Goal: Task Accomplishment & Management: Complete application form

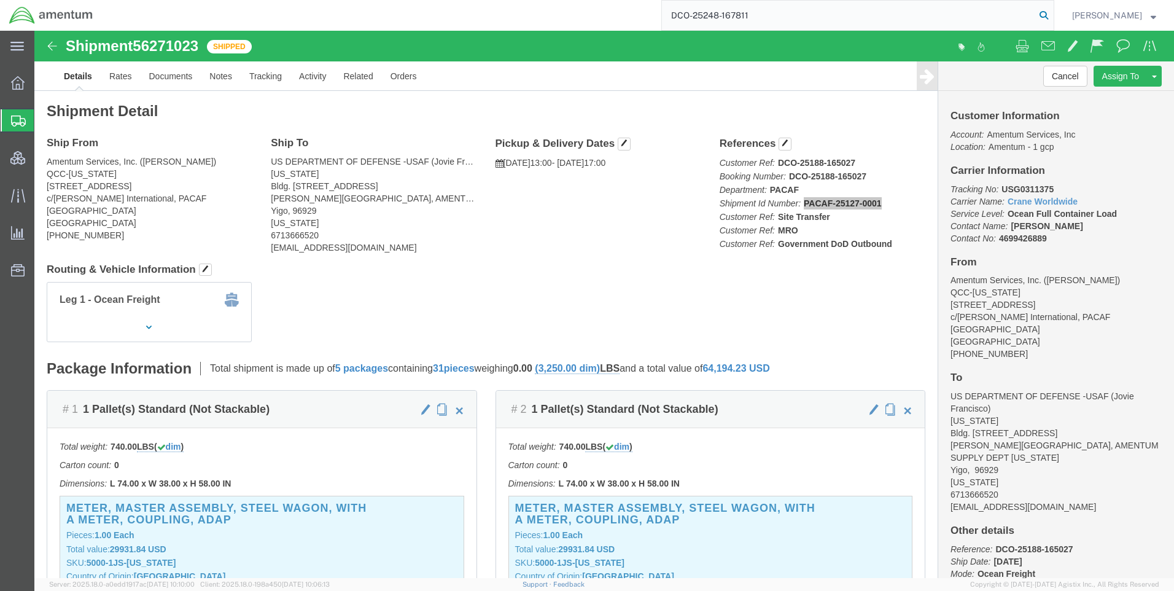
type input "DCO-25248-167811"
click at [1052, 17] on icon at bounding box center [1043, 15] width 17 height 17
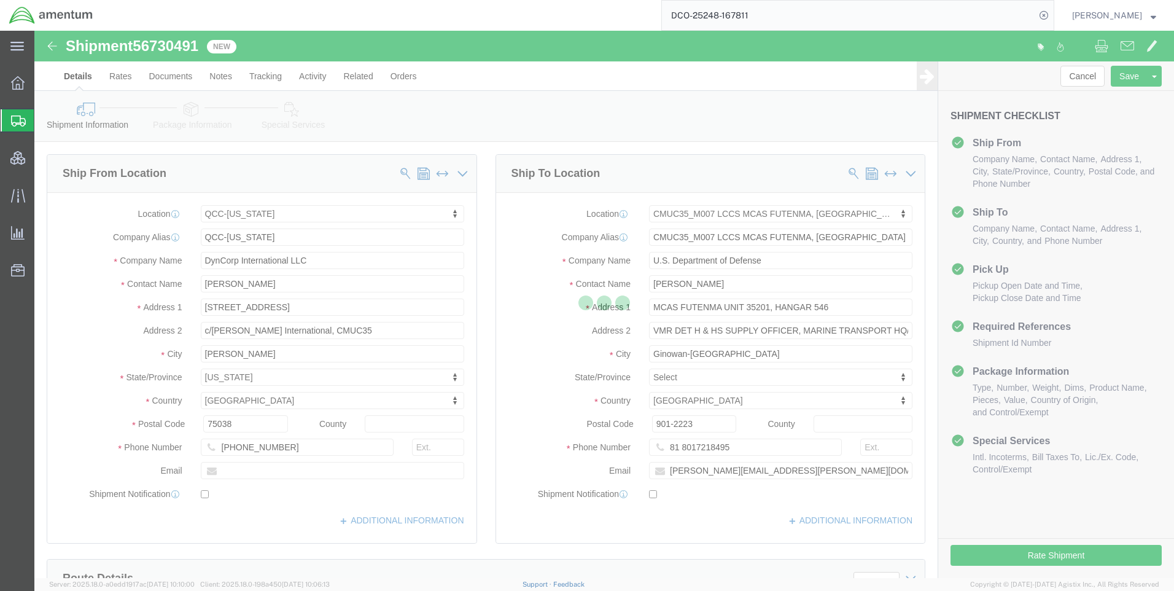
select select "42668"
select select "42654"
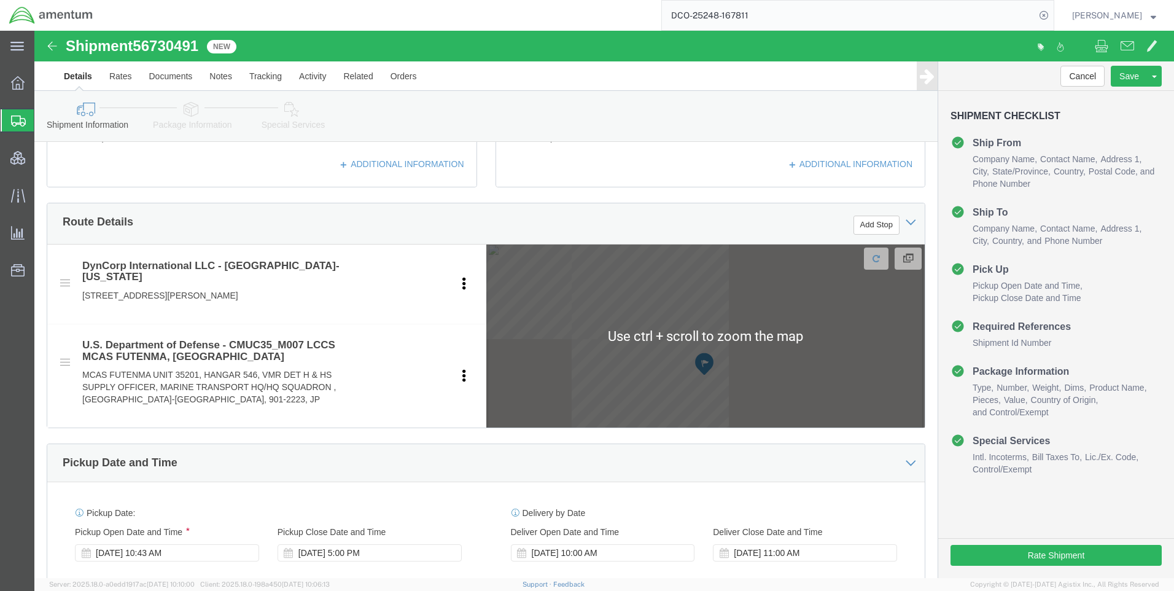
scroll to position [368, 0]
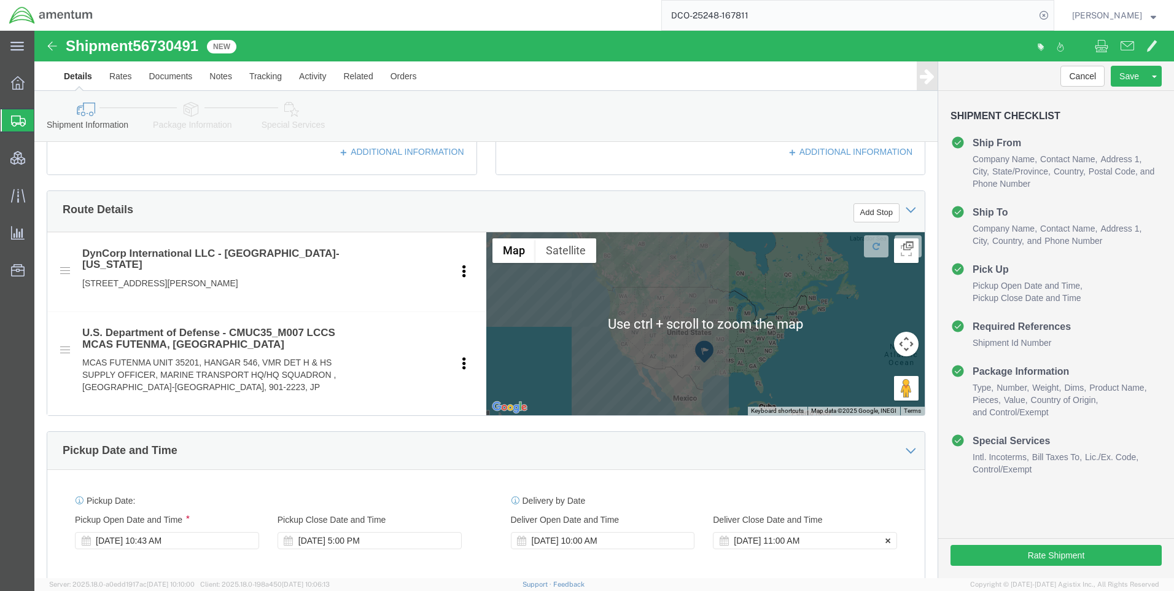
drag, startPoint x: 639, startPoint y: 505, endPoint x: 668, endPoint y: 511, distance: 29.5
click button
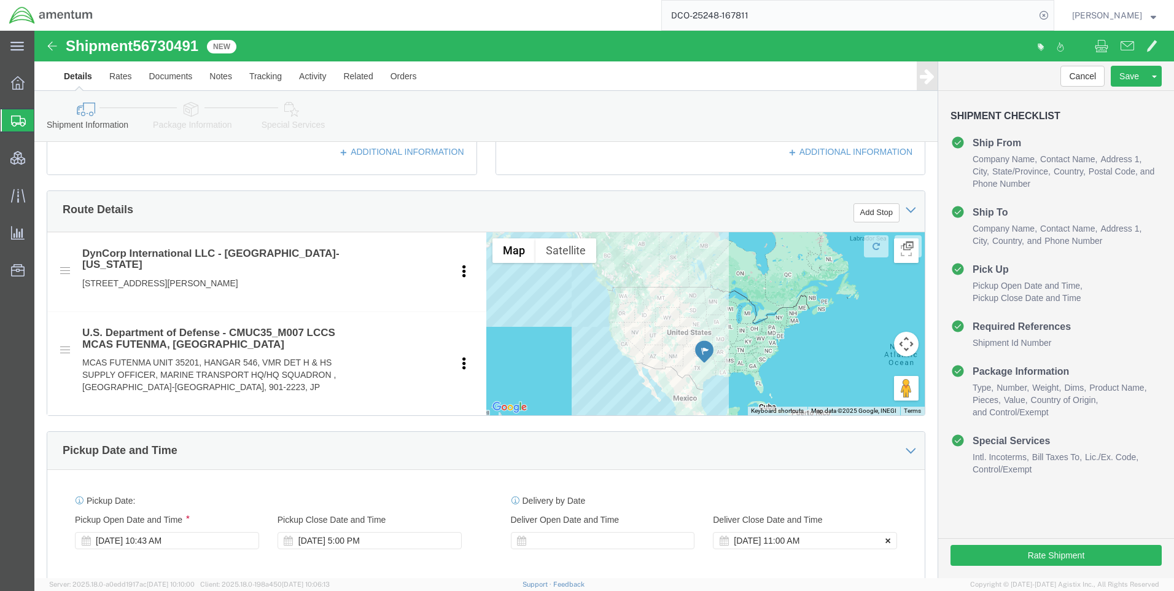
click icon
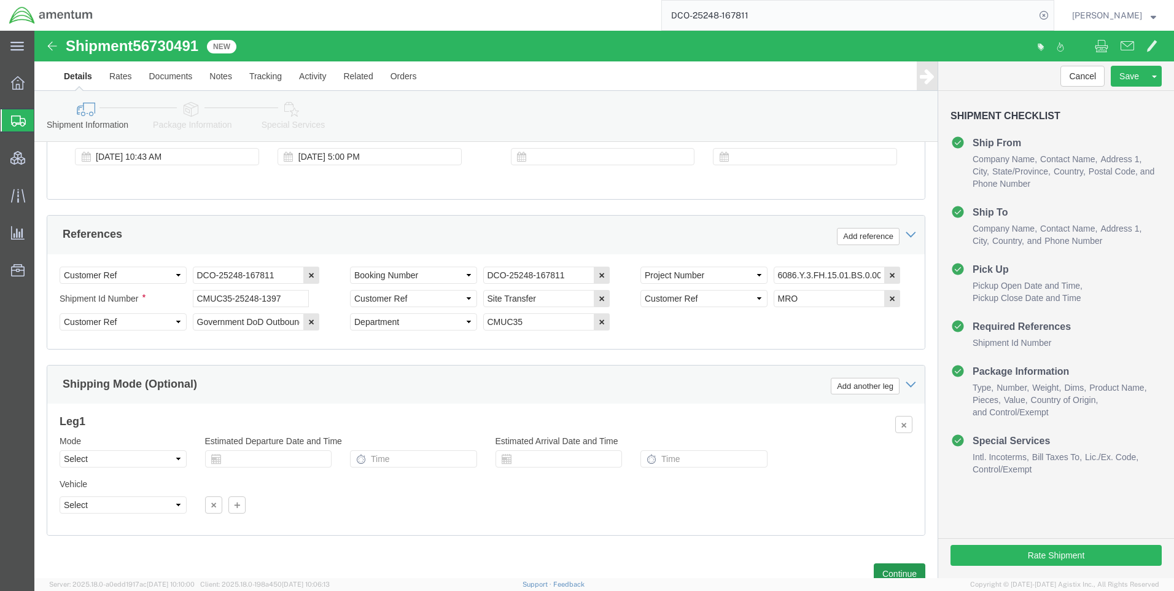
scroll to position [797, 0]
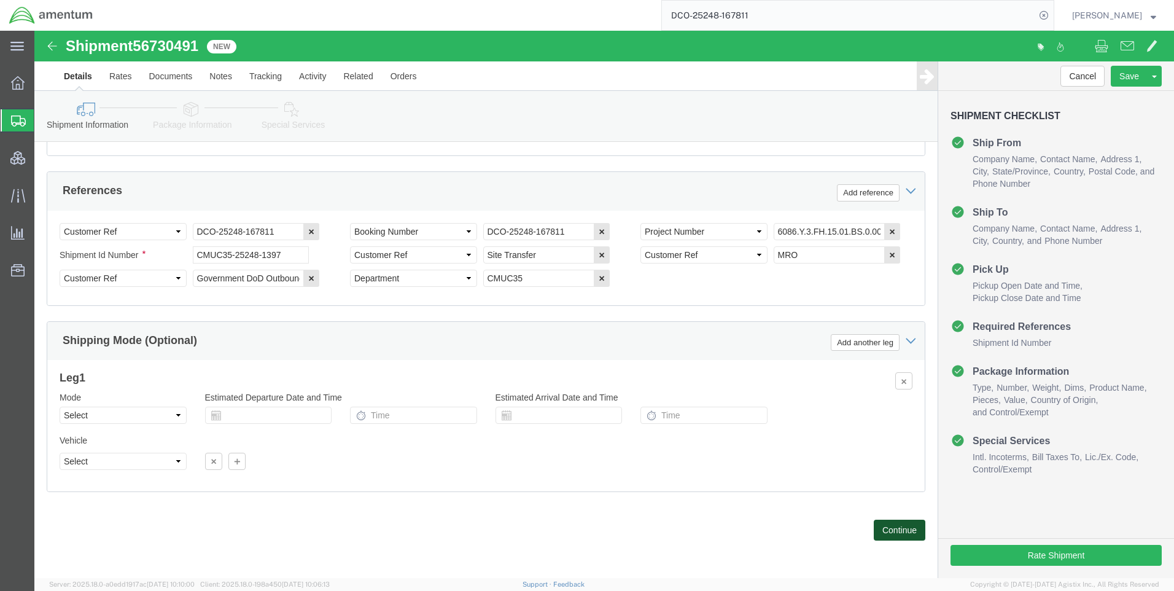
click button "Continue"
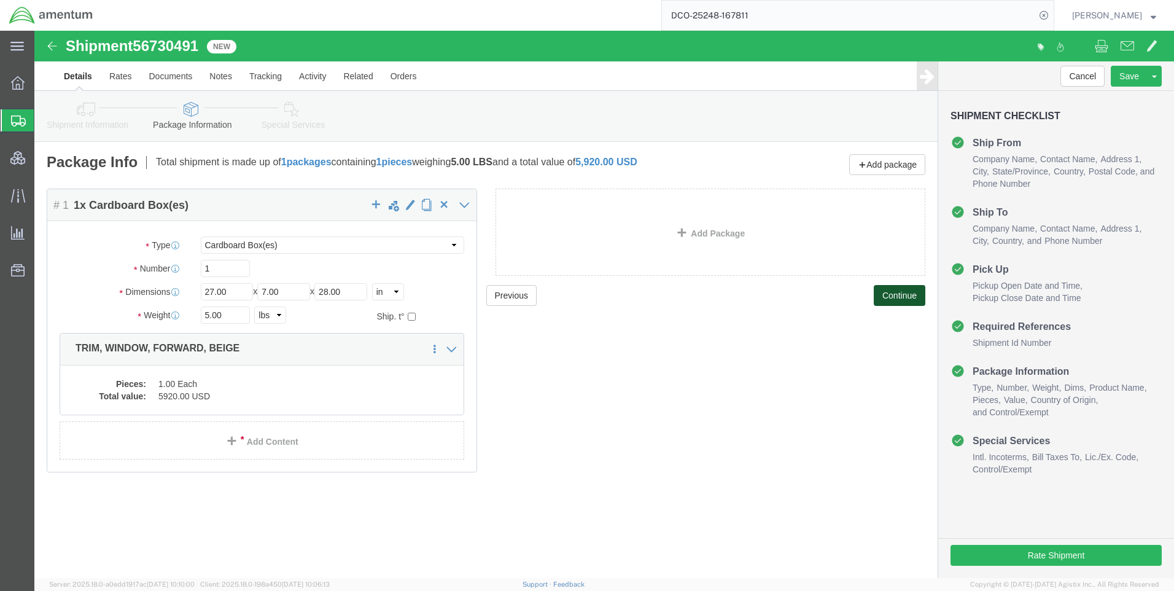
click button "Continue"
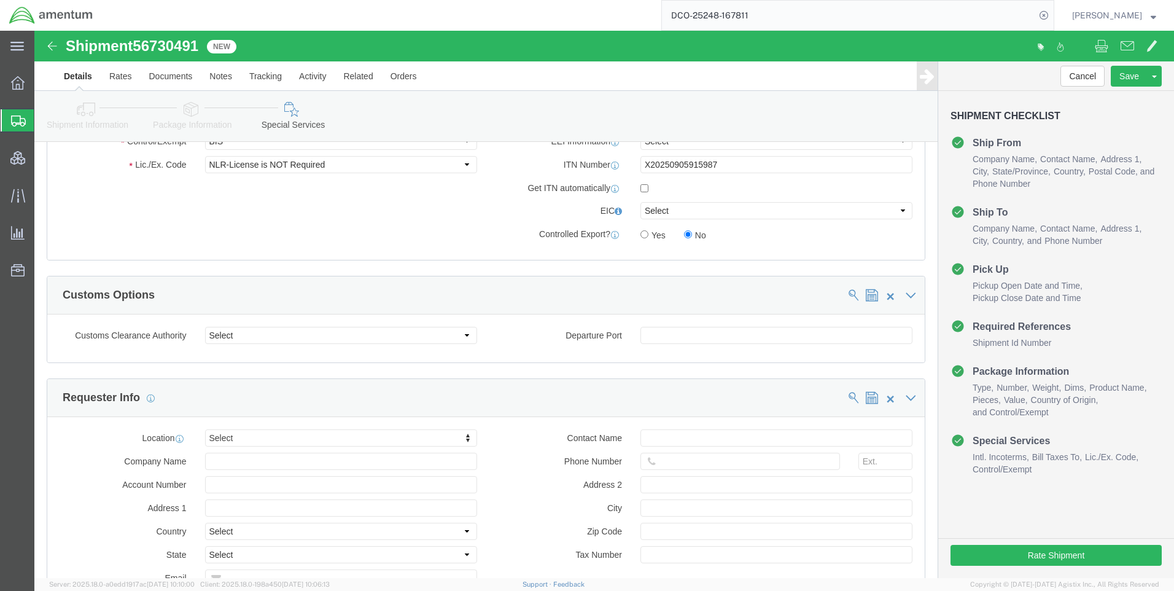
scroll to position [921, 0]
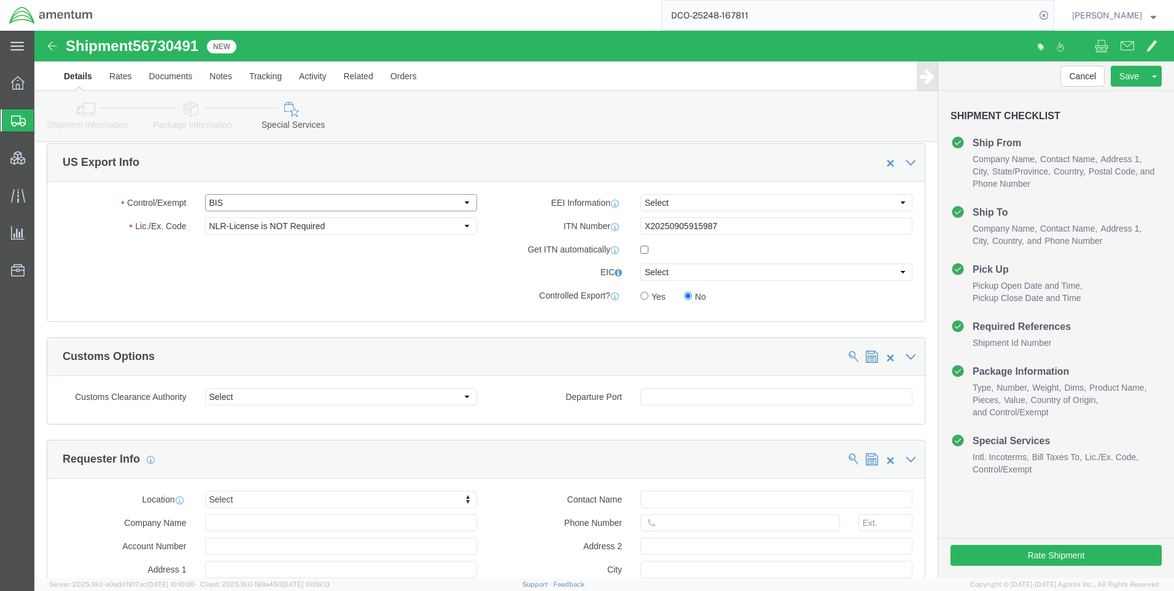
click select "Select ATF BIS DEA EPA FDA FTR ITAR OFAC Other (OPA)"
click div "Control/Exempt Select ATF BIS DEA EPA FDA FTR ITAR OFAC Other (OPA) Lic./Ex. Co…"
click select "Select AES-Direct EEI Carrier File EEI EEI Exempt"
select select "AESD"
click select "Select AES-Direct EEI Carrier File EEI EEI Exempt"
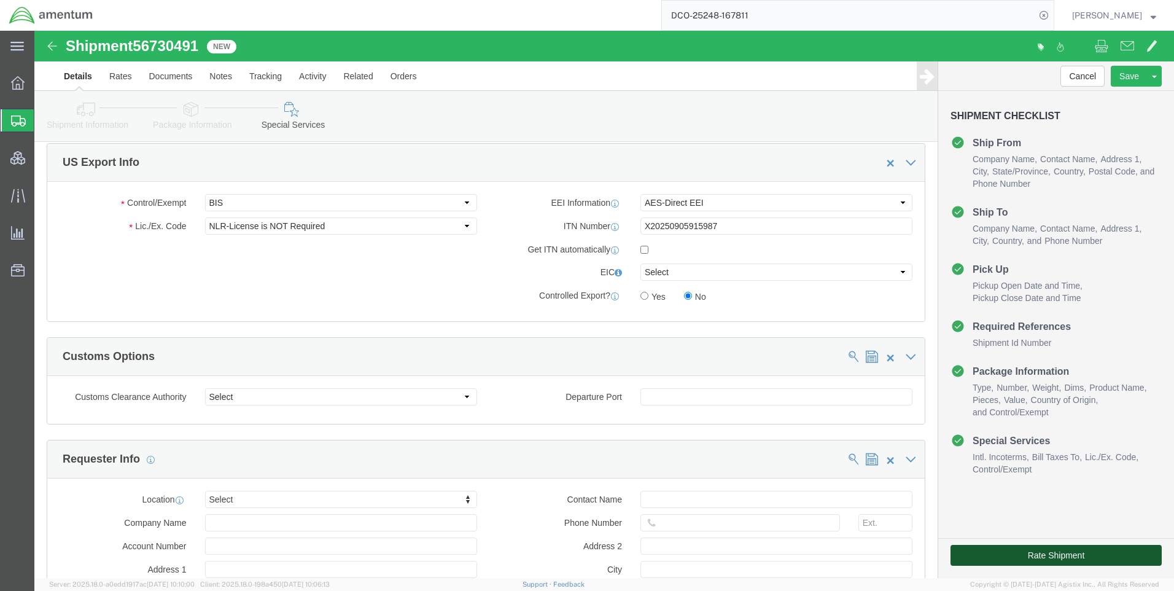
click button "Rate Shipment"
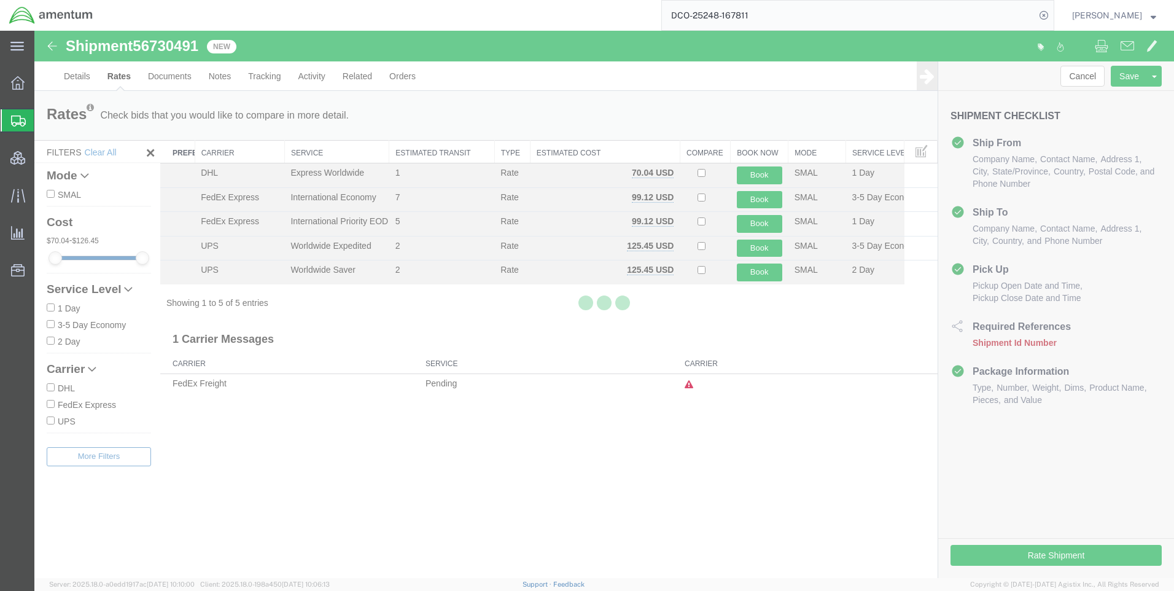
scroll to position [0, 0]
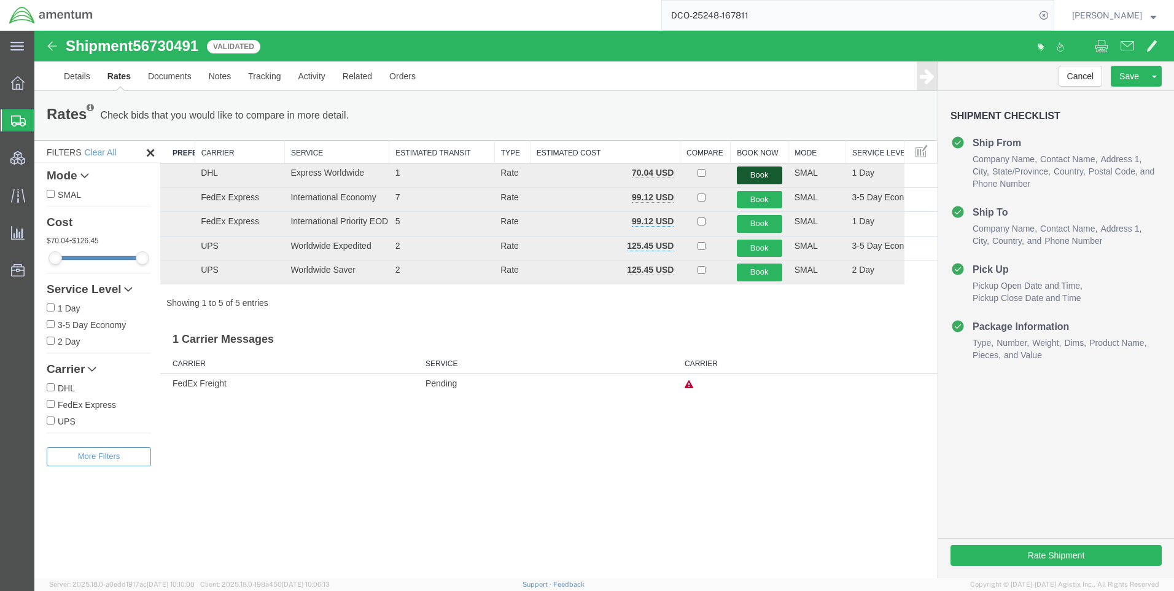
click at [751, 171] on button "Book" at bounding box center [759, 175] width 45 height 18
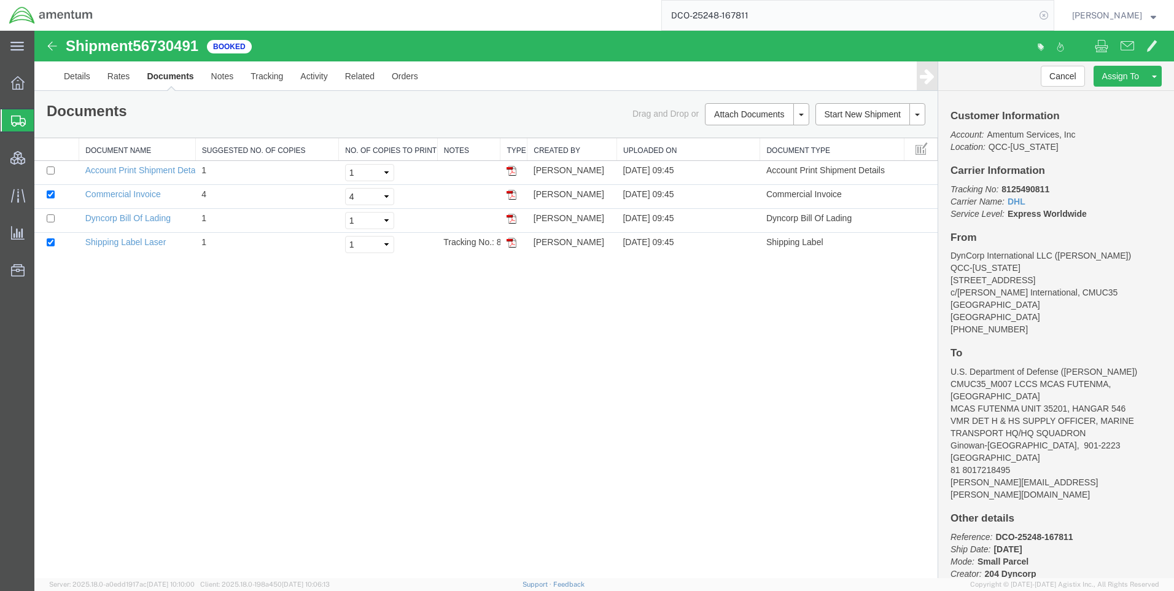
click at [1051, 17] on icon at bounding box center [1043, 15] width 17 height 17
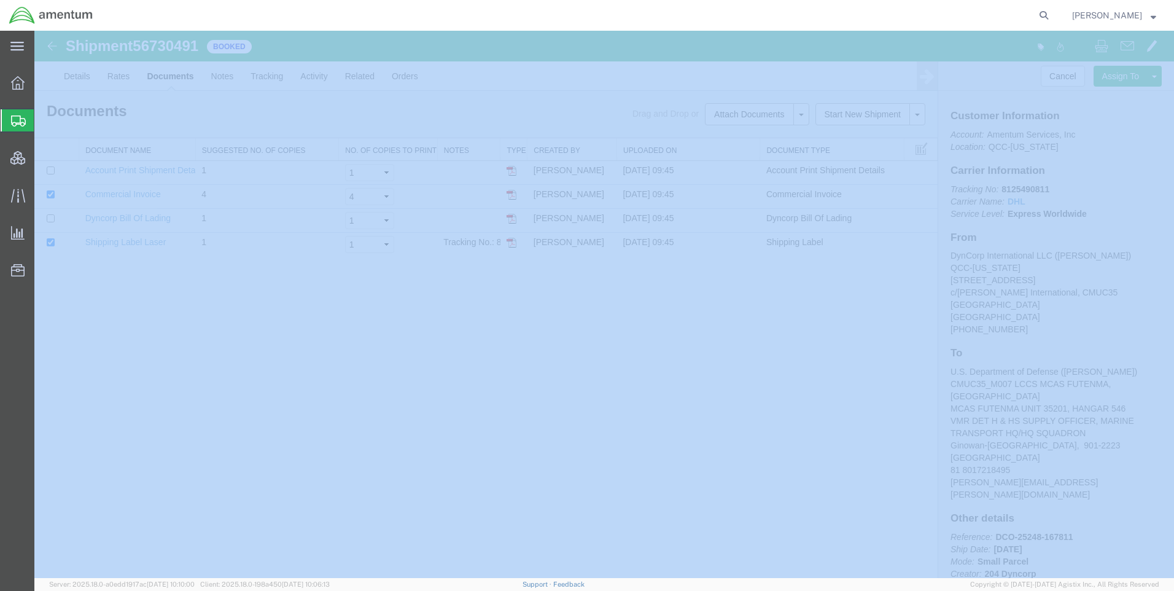
click at [1051, 17] on icon at bounding box center [1043, 15] width 17 height 17
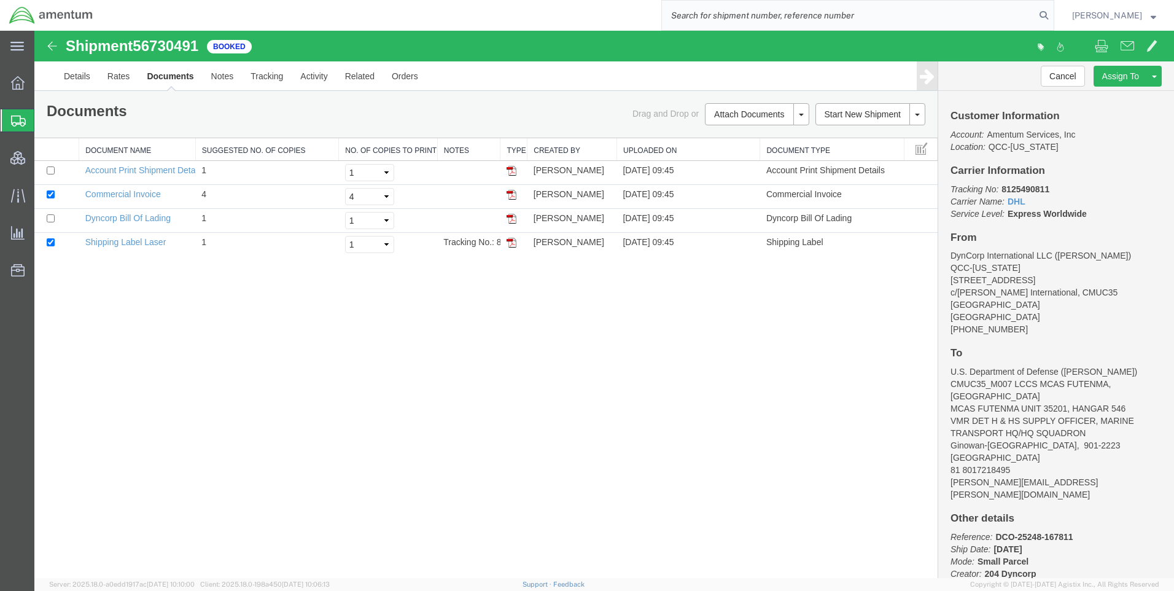
paste input "DCO-25247-167769"
click at [1052, 10] on icon at bounding box center [1043, 15] width 17 height 17
type input "DCO-25247-167769"
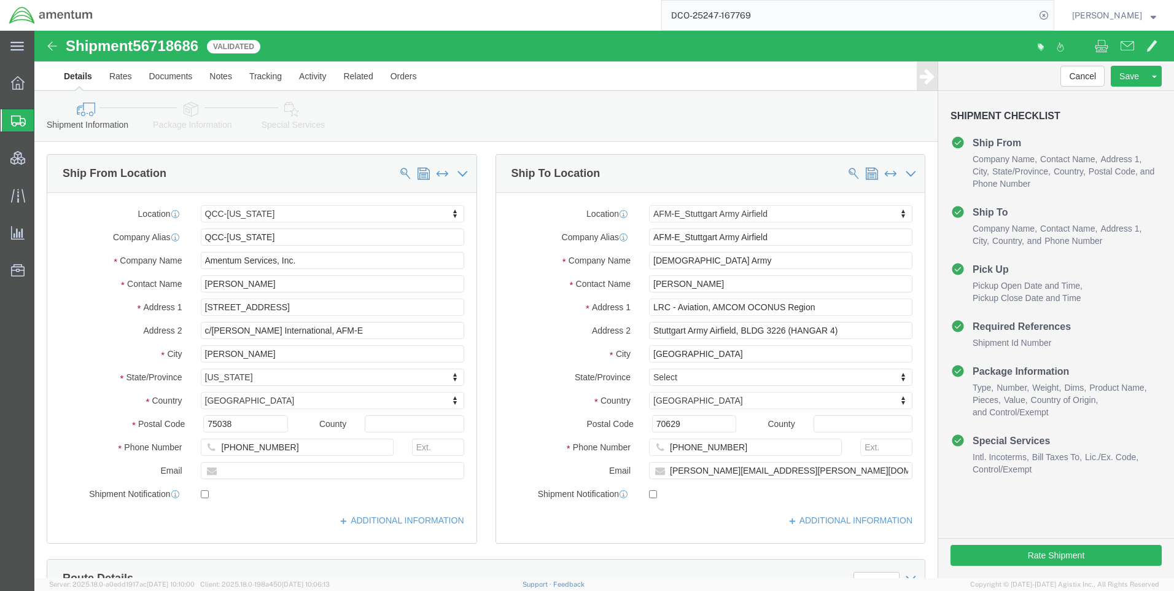
select select "42668"
select select "69712"
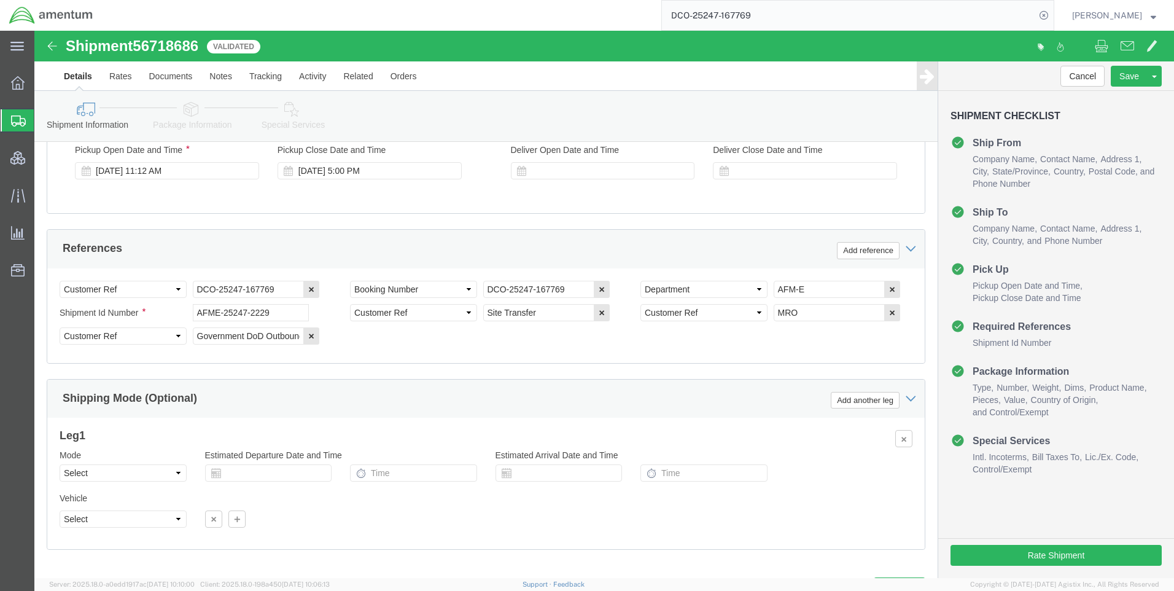
scroll to position [774, 0]
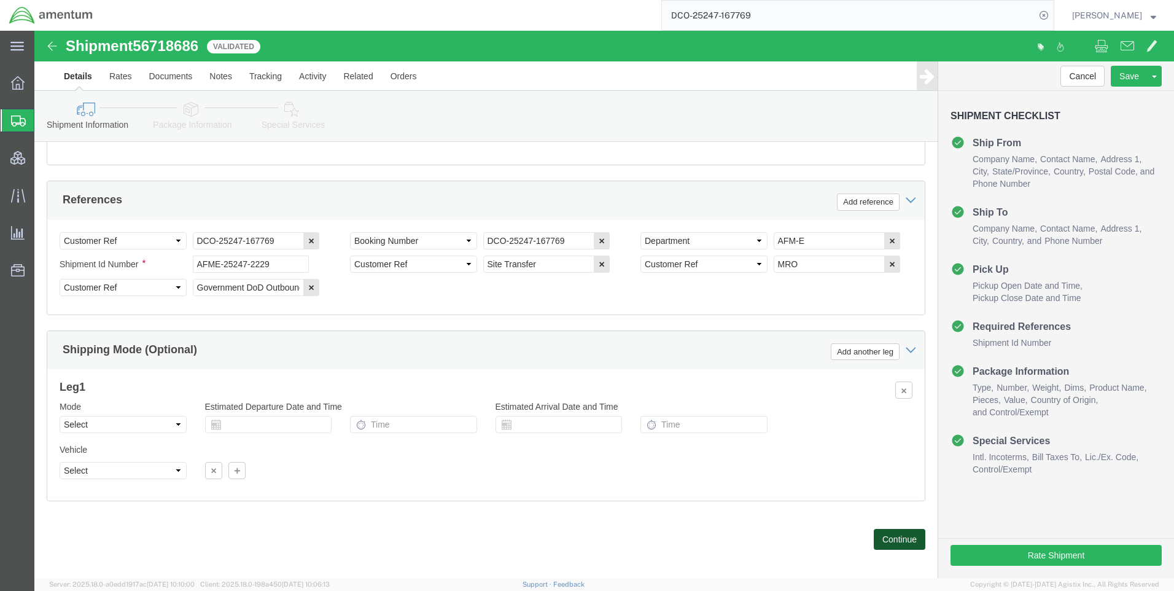
click button "Continue"
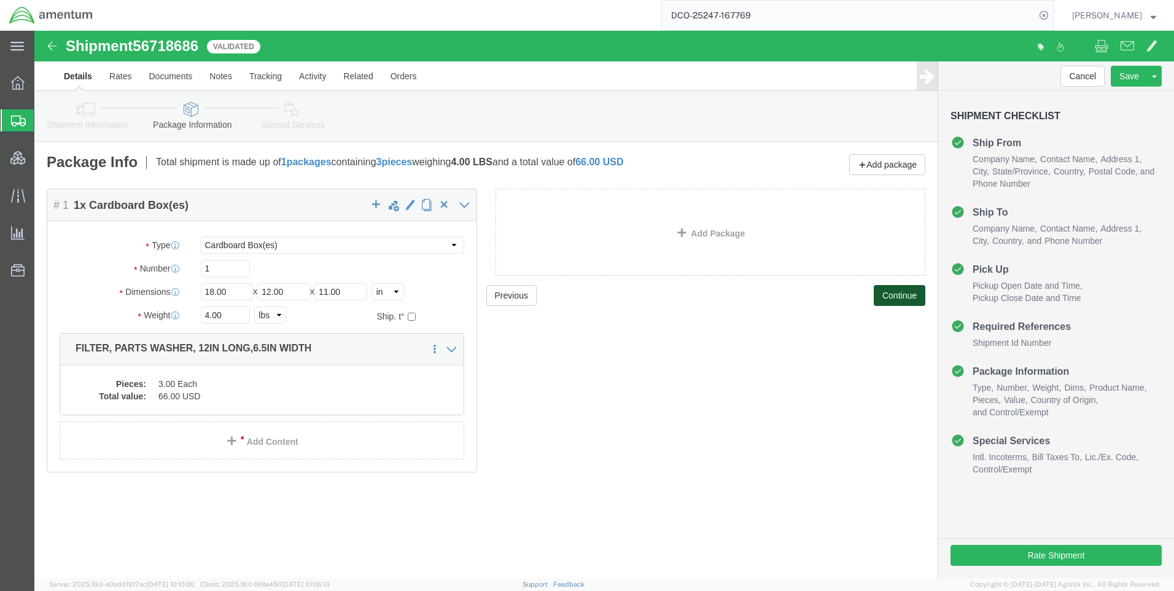
click button "Continue"
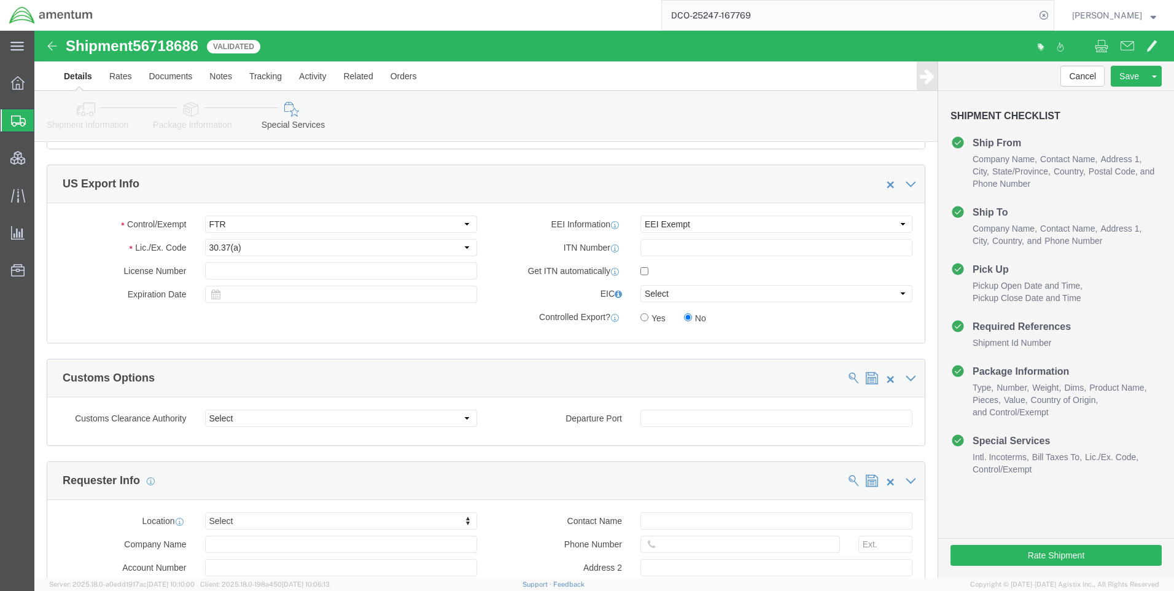
scroll to position [921, 0]
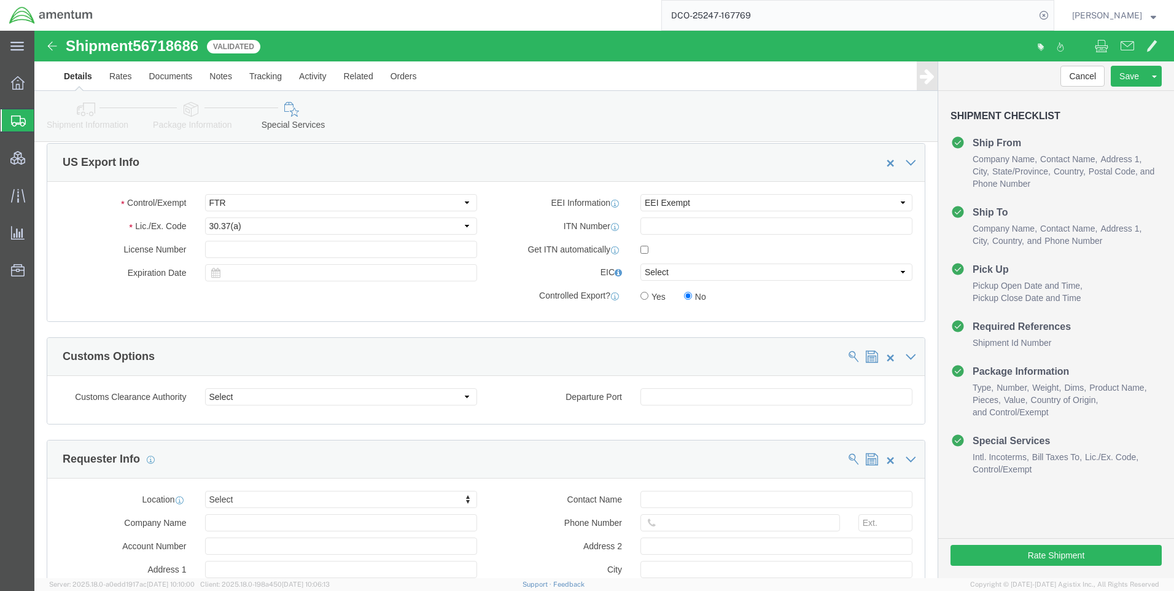
click div "Rate Shipment"
click button "Rate Shipment"
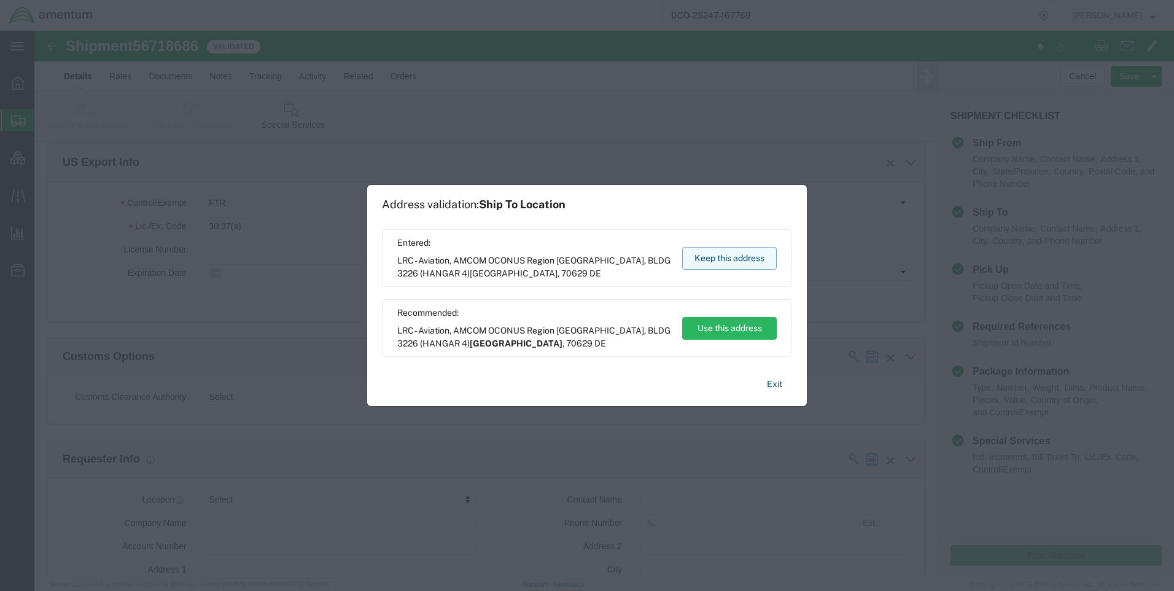
click at [737, 252] on button "Keep this address" at bounding box center [729, 258] width 95 height 23
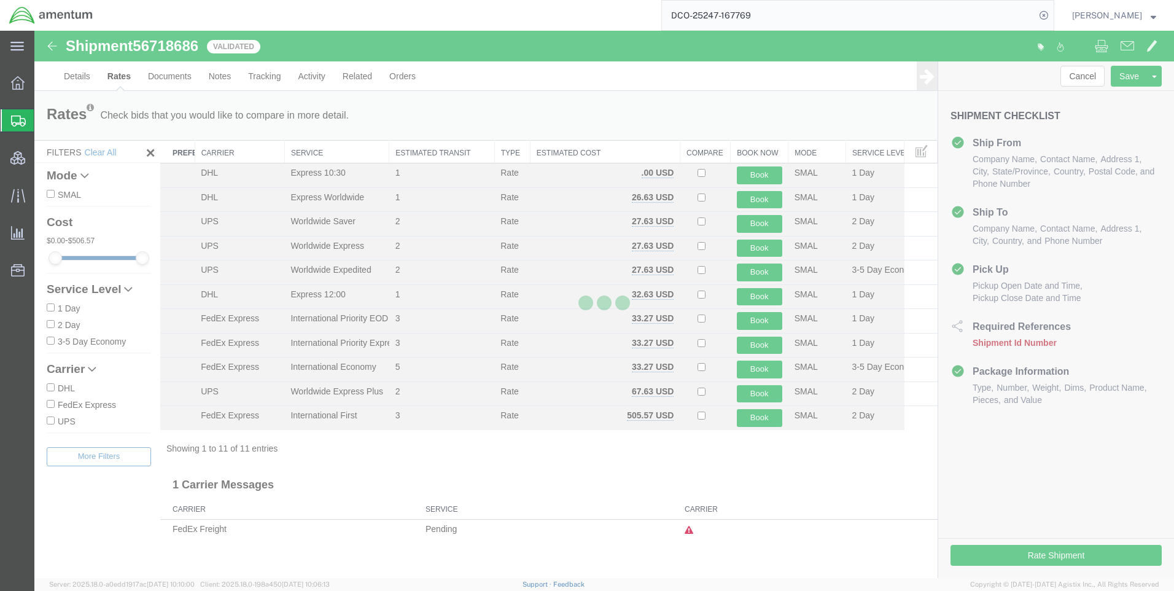
scroll to position [0, 0]
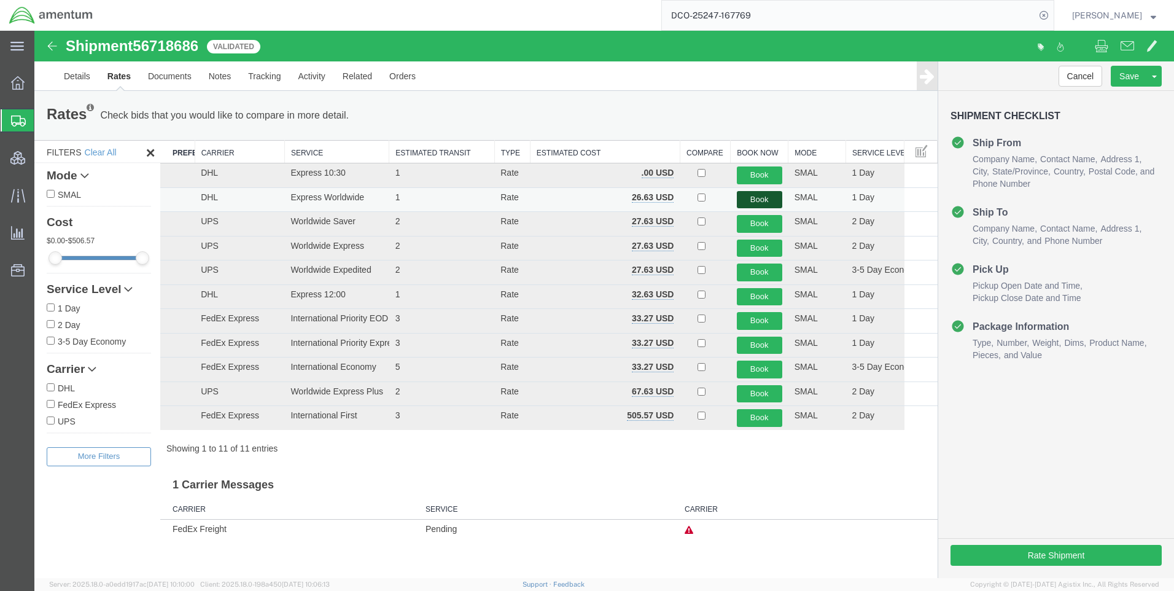
click at [750, 196] on button "Book" at bounding box center [759, 200] width 45 height 18
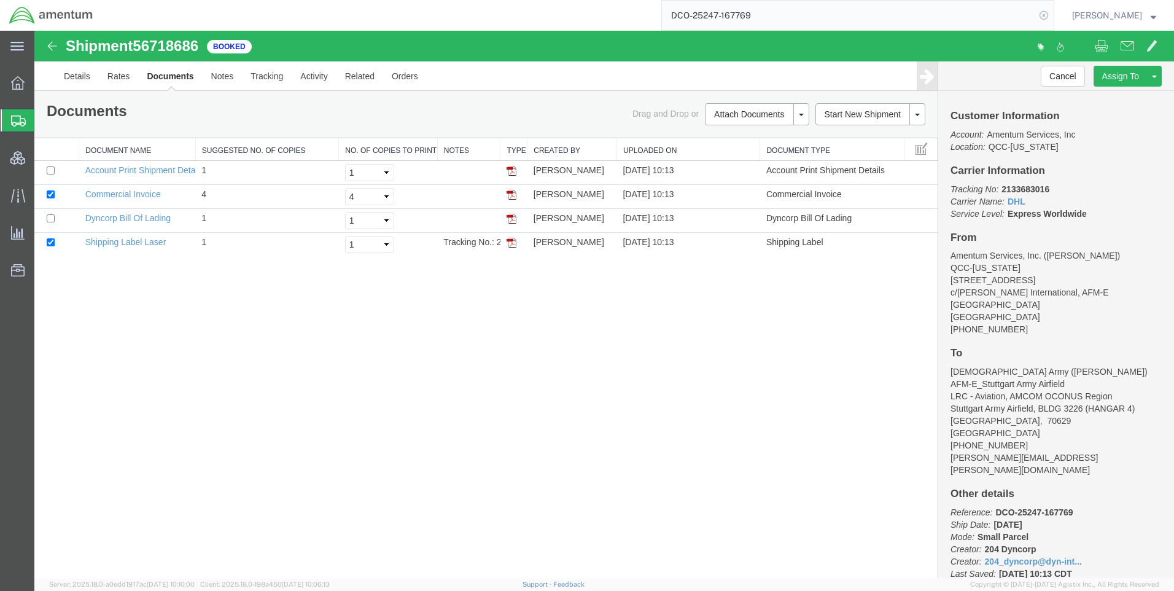
click at [1052, 20] on icon at bounding box center [1043, 15] width 17 height 17
click at [1052, 15] on icon at bounding box center [1043, 15] width 17 height 17
paste input "DCO-25247-167775"
type input "DCO-25247-167775"
click at [1052, 15] on icon at bounding box center [1043, 15] width 17 height 17
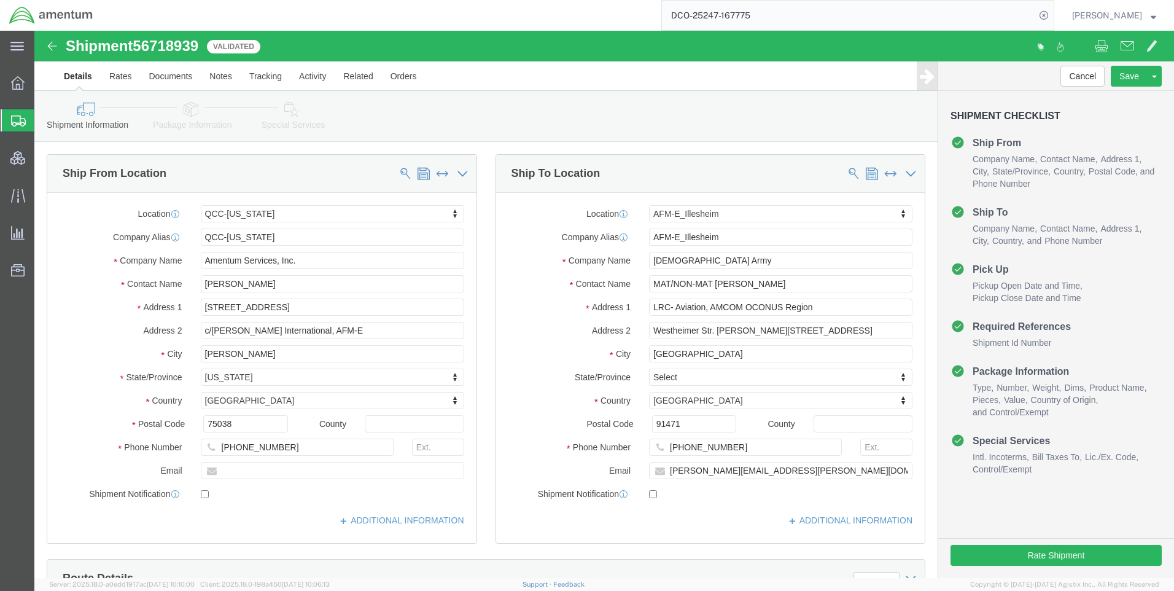
select select "42668"
select select "42637"
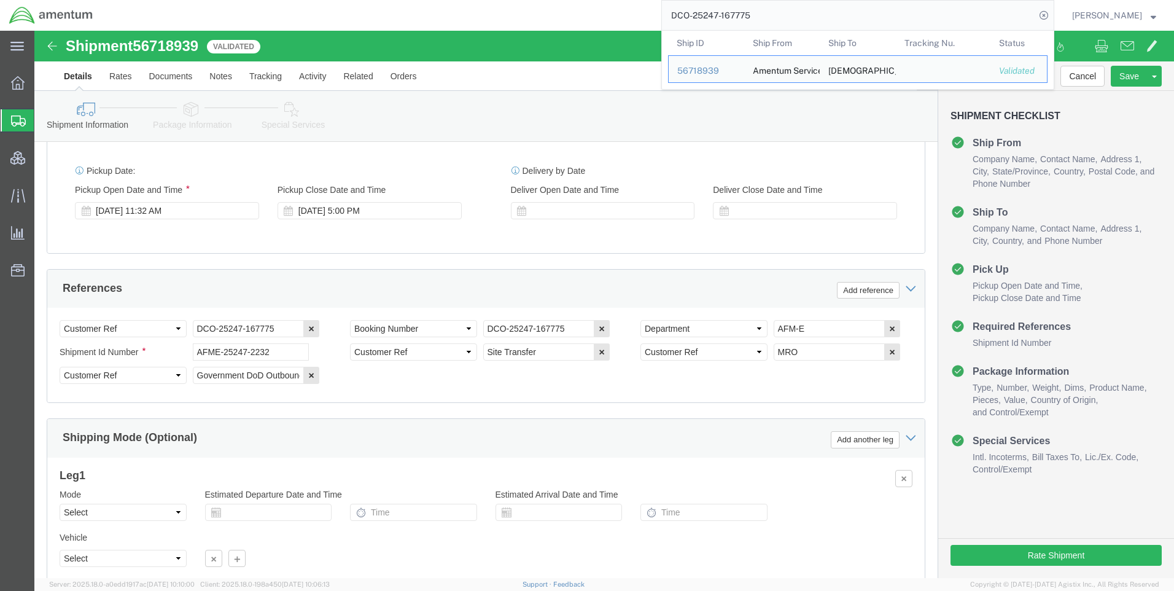
scroll to position [774, 0]
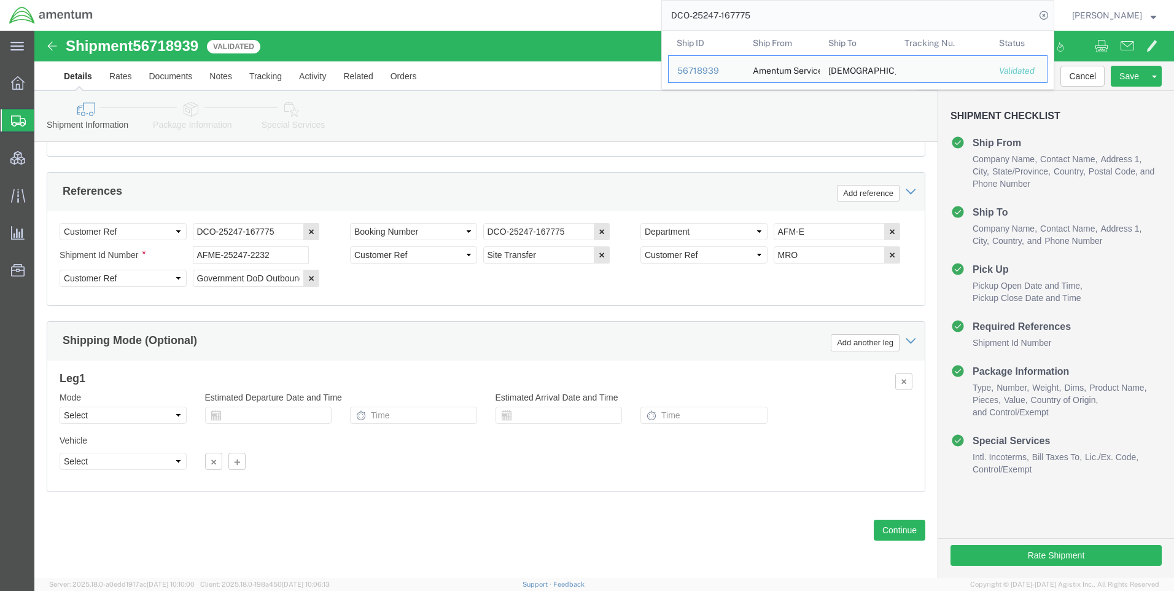
click div "Previous Continue"
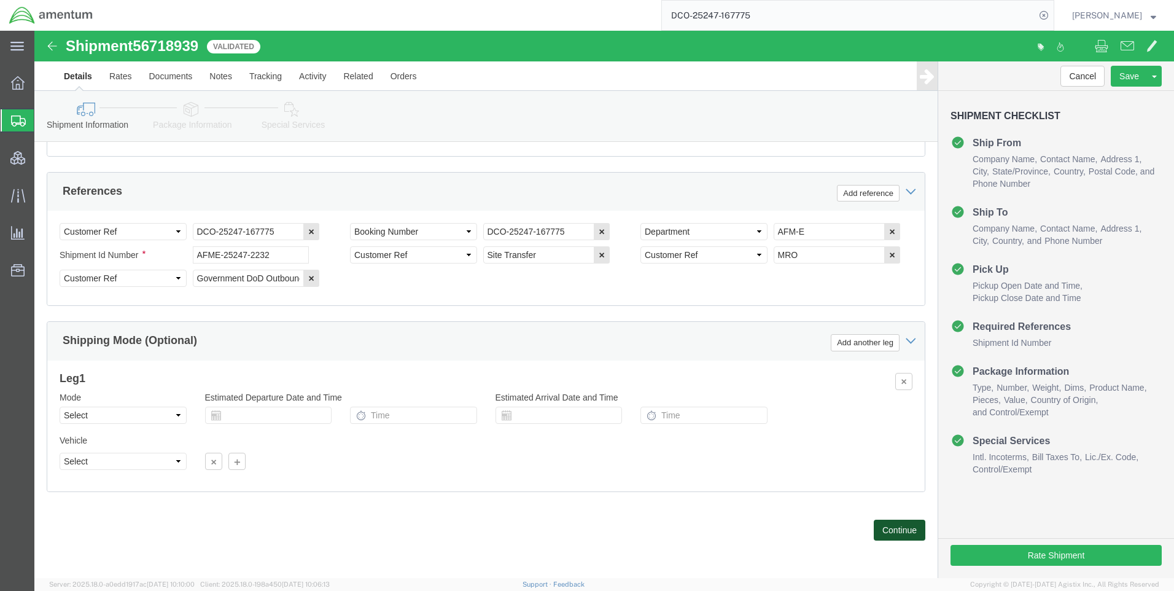
click button "Continue"
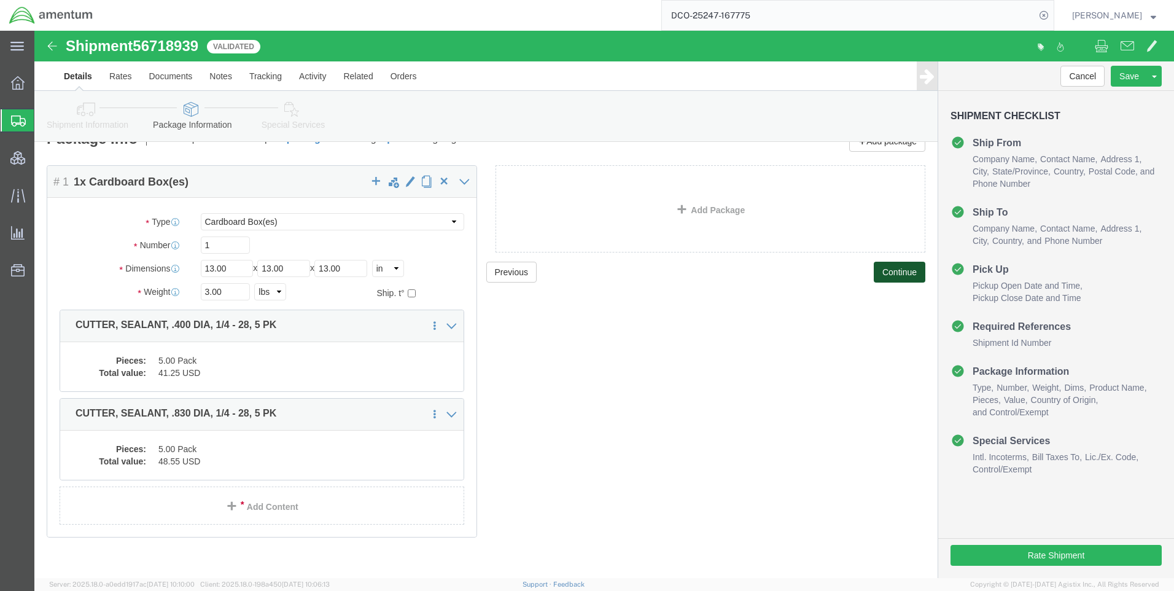
scroll to position [36, 0]
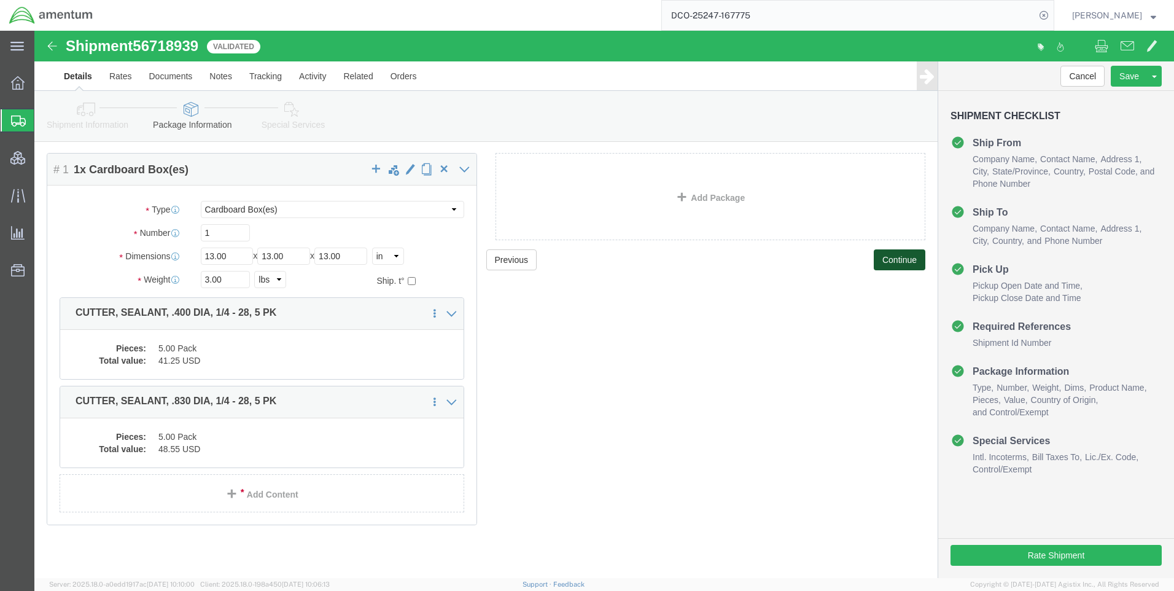
click button "Continue"
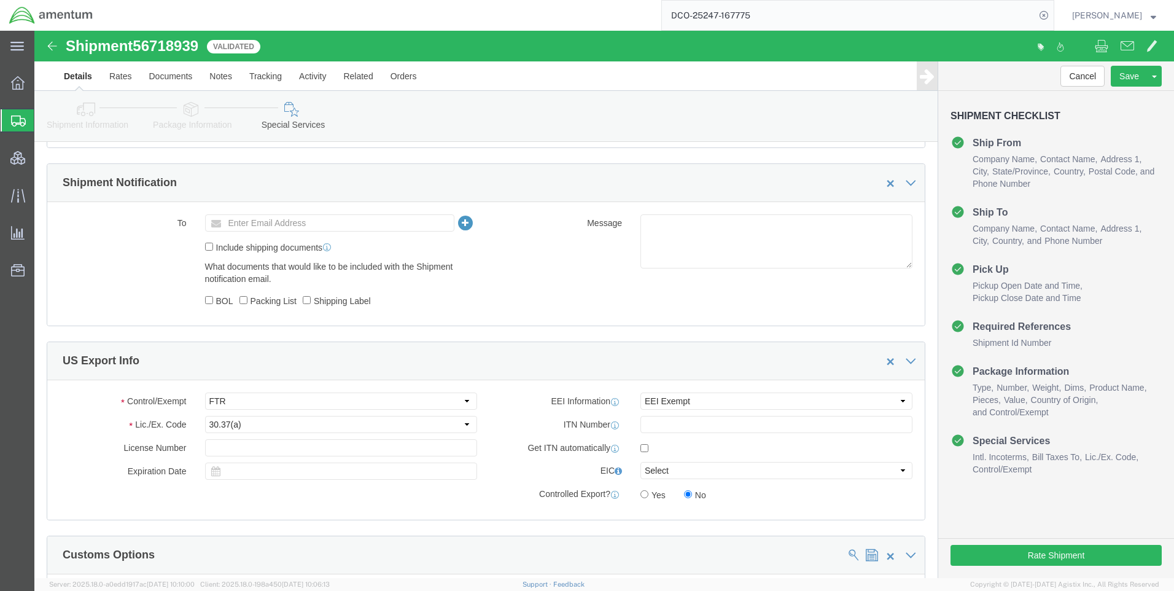
scroll to position [834, 0]
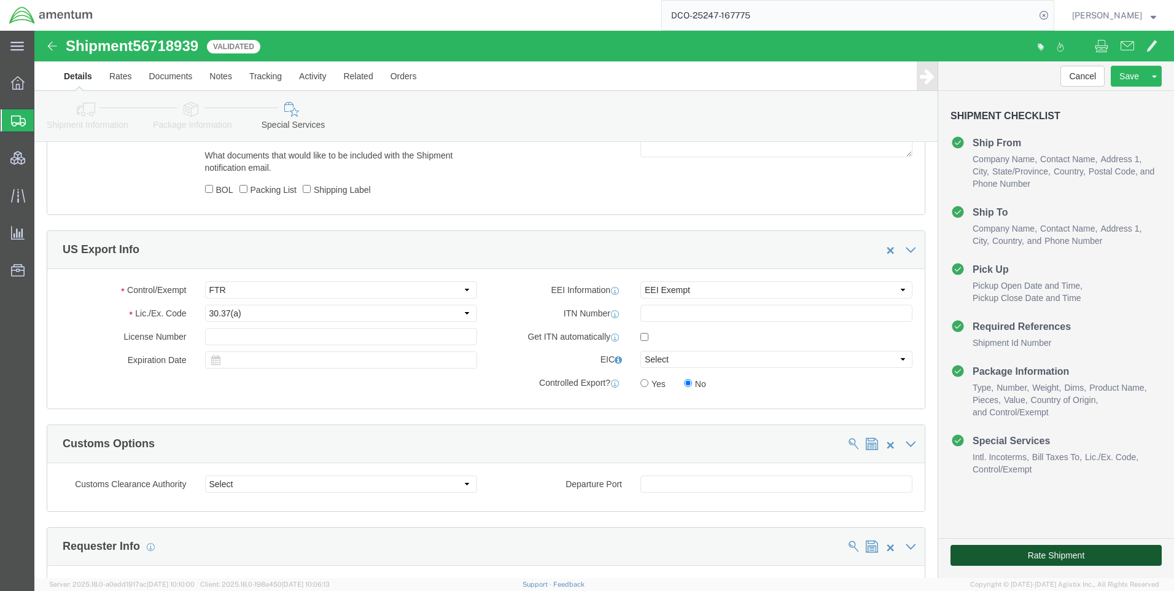
click button "Rate Shipment"
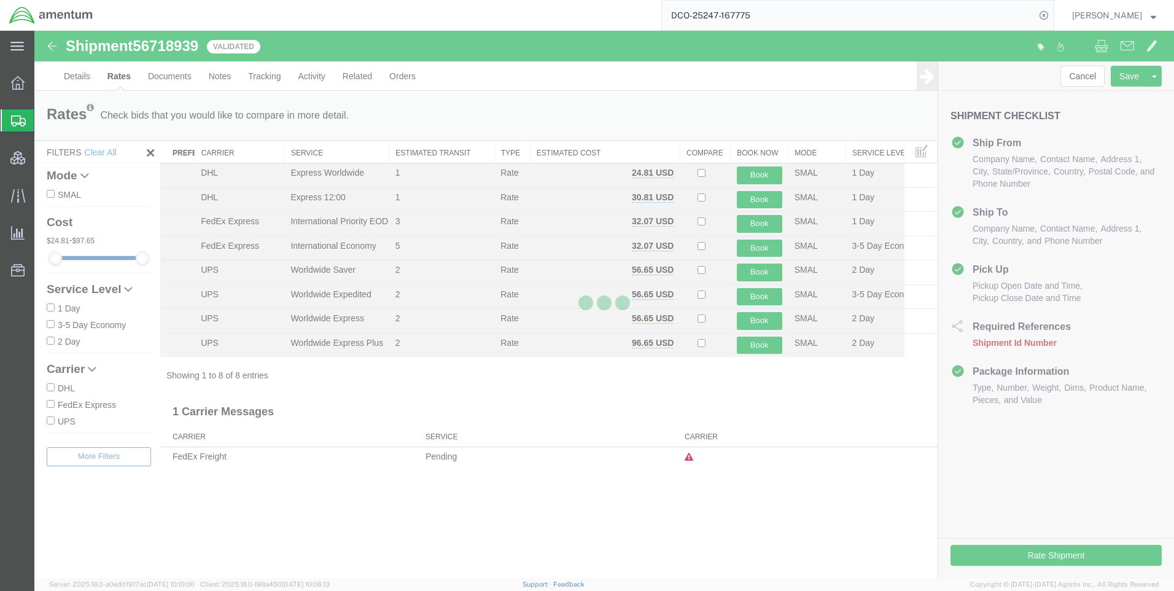
scroll to position [0, 0]
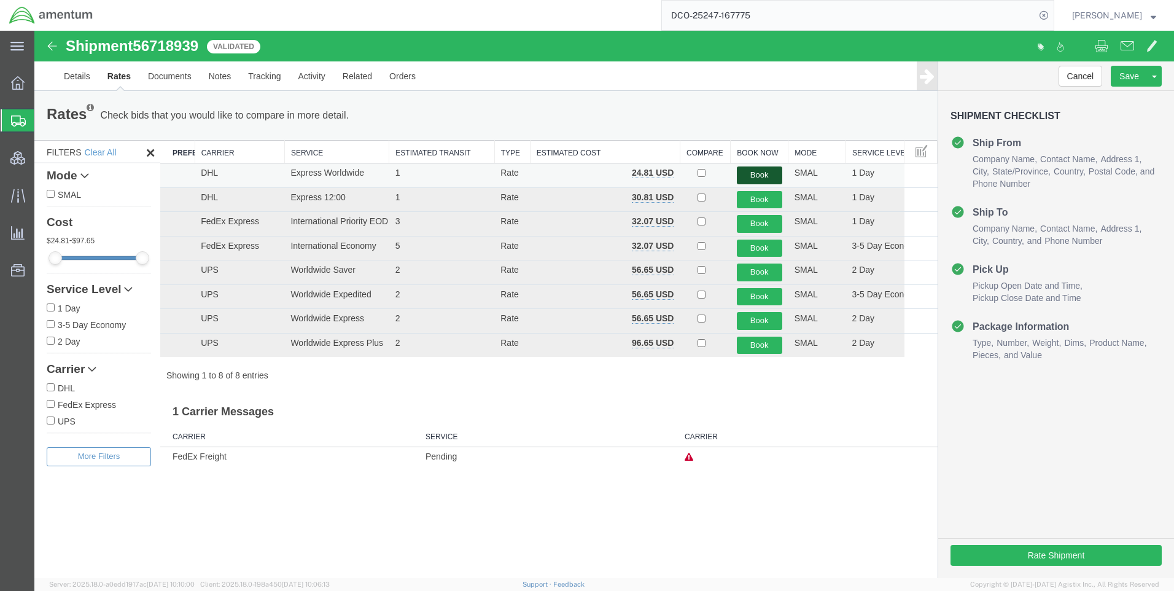
click at [754, 177] on button "Book" at bounding box center [759, 175] width 45 height 18
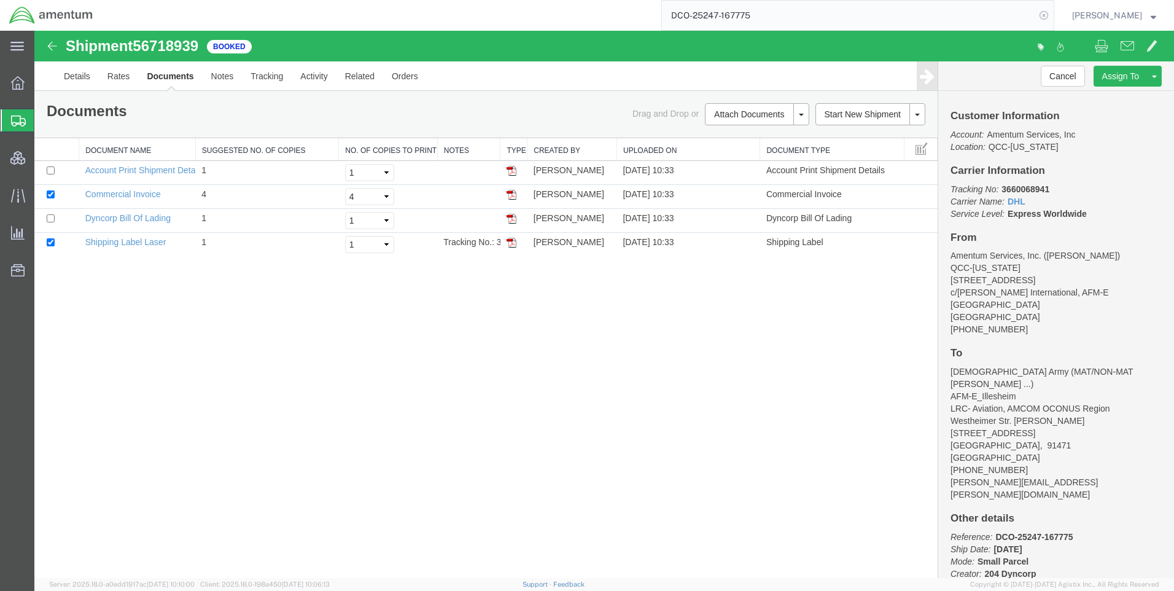
click at [1052, 12] on icon at bounding box center [1043, 15] width 17 height 17
paste input "DCO-25247-167771"
type input "DCO-25247-167771"
click at [1049, 12] on icon at bounding box center [1043, 15] width 17 height 17
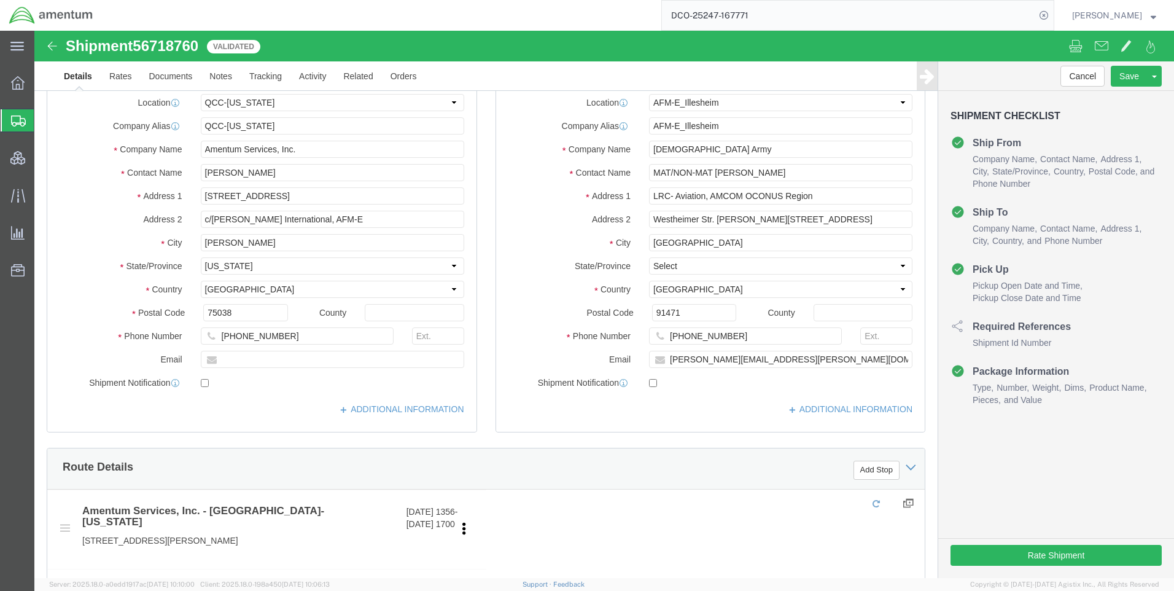
select select "42668"
select select "42637"
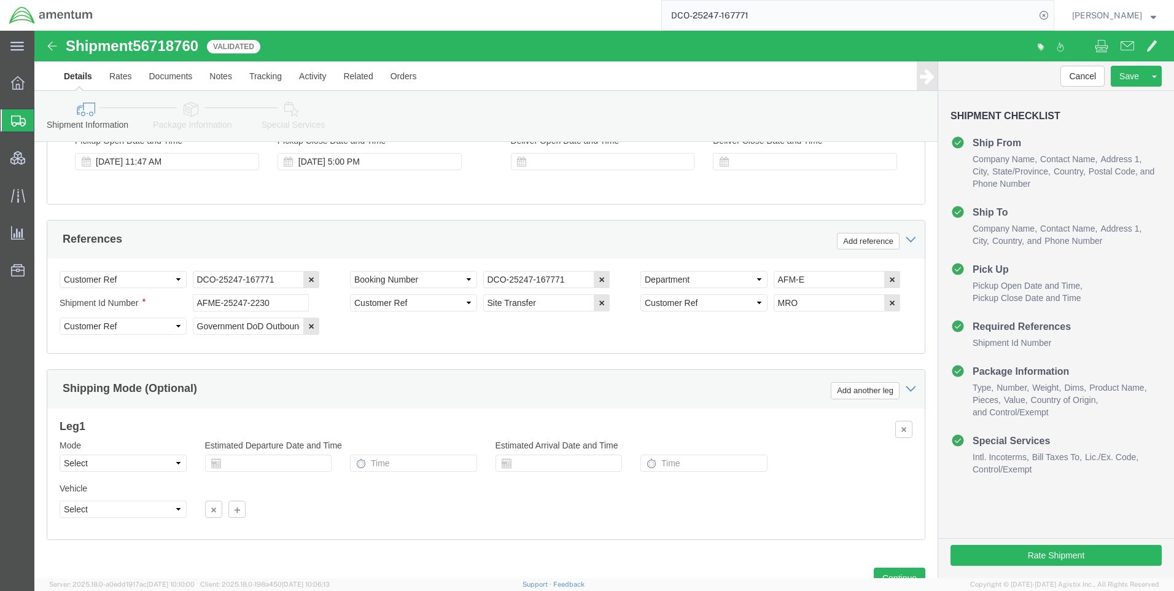
scroll to position [774, 0]
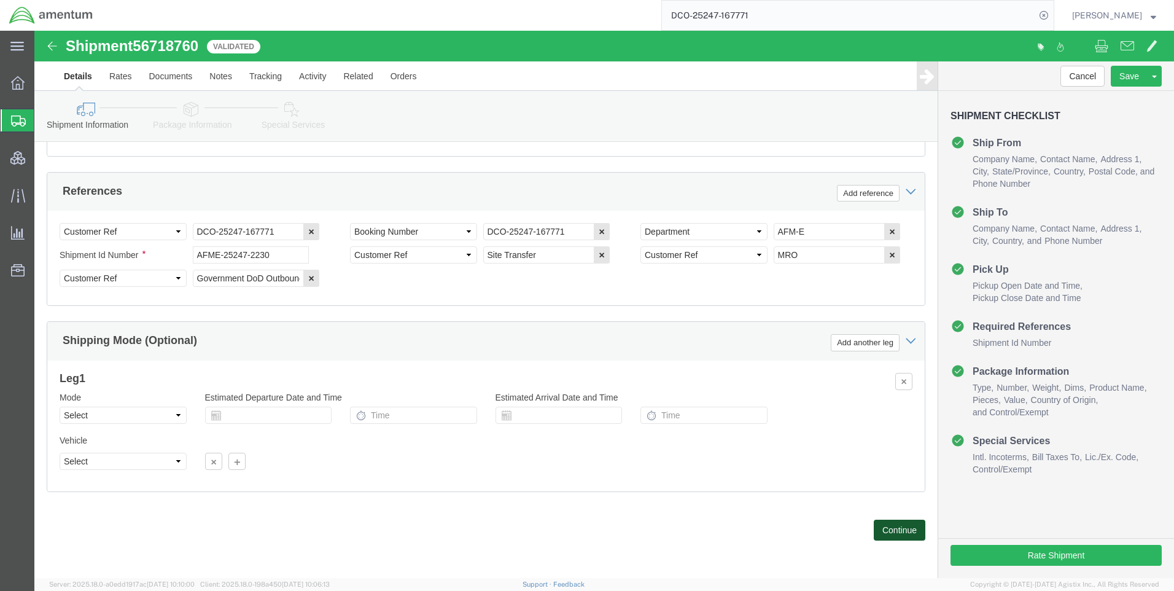
click button "Continue"
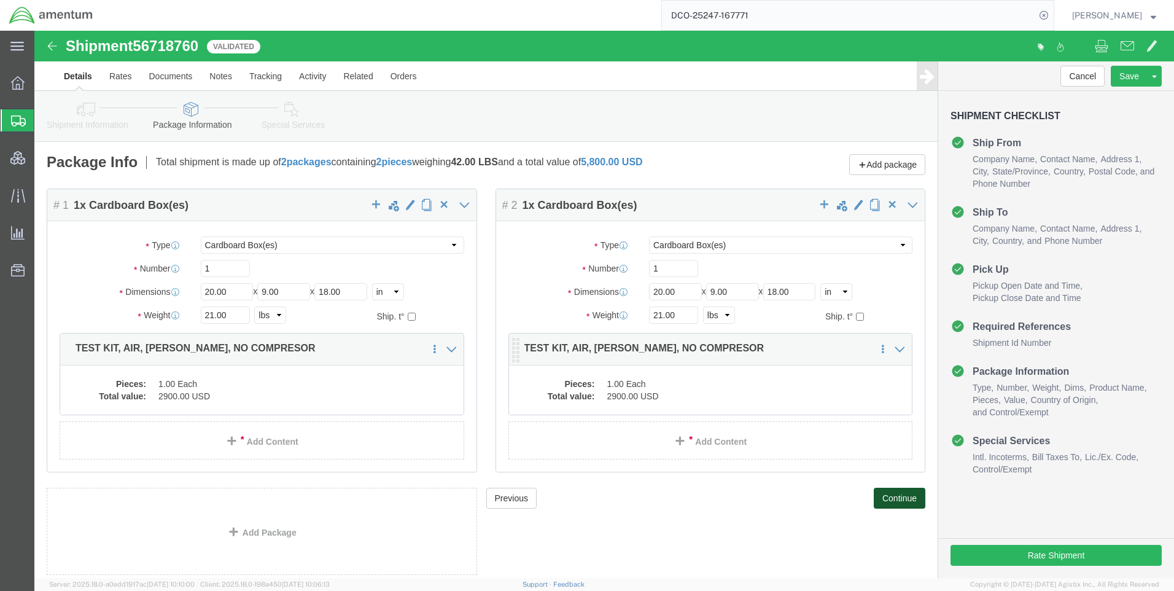
scroll to position [44, 0]
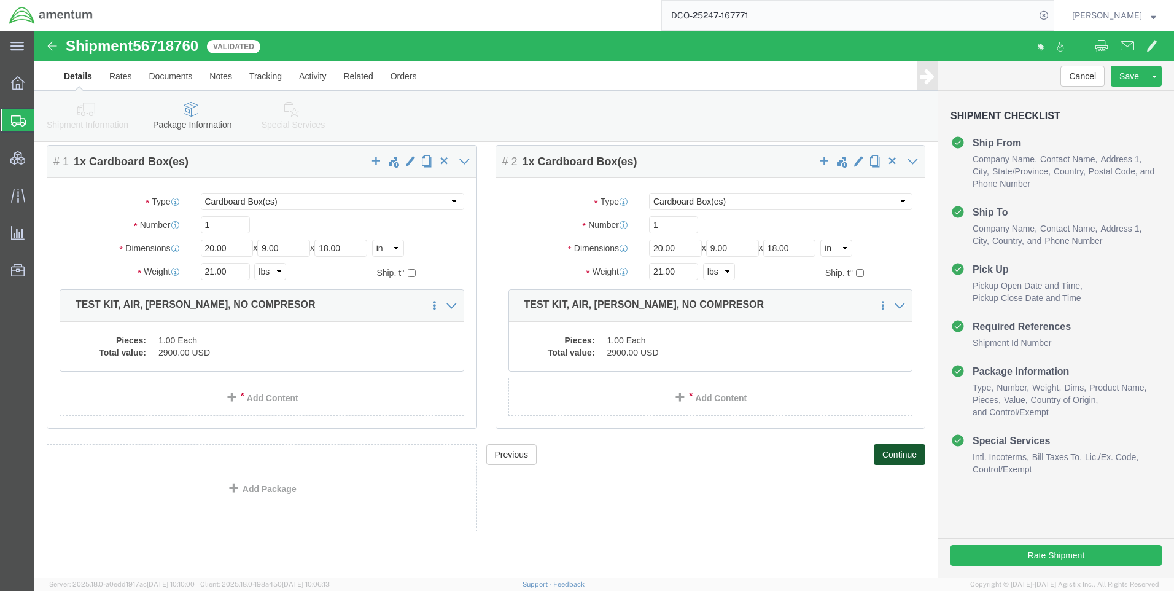
click button "Continue"
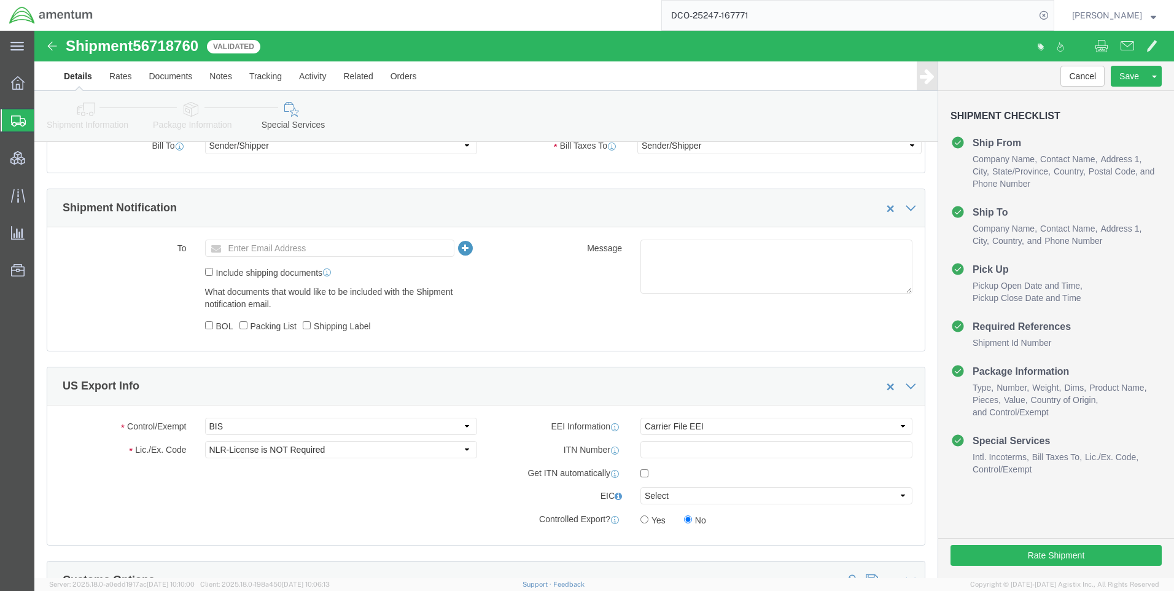
scroll to position [719, 0]
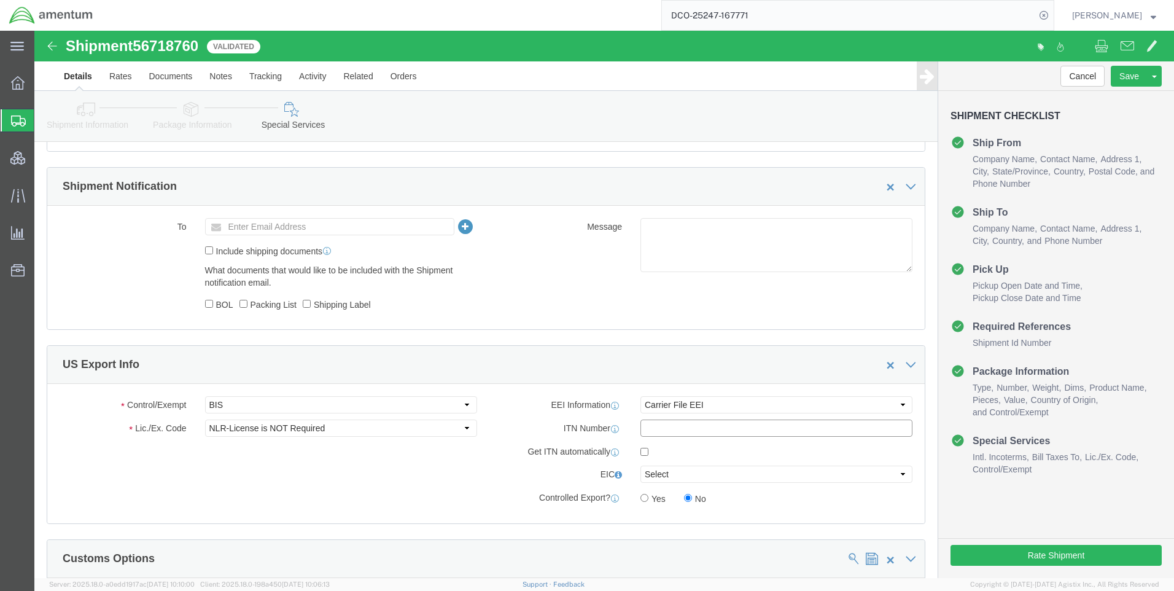
paste input "X20250904863857"
type input "X20250904863857"
click select "Select AES-Direct EEI Carrier File EEI EEI Exempt"
select select "AESD"
click select "Select AES-Direct EEI Carrier File EEI EEI Exempt"
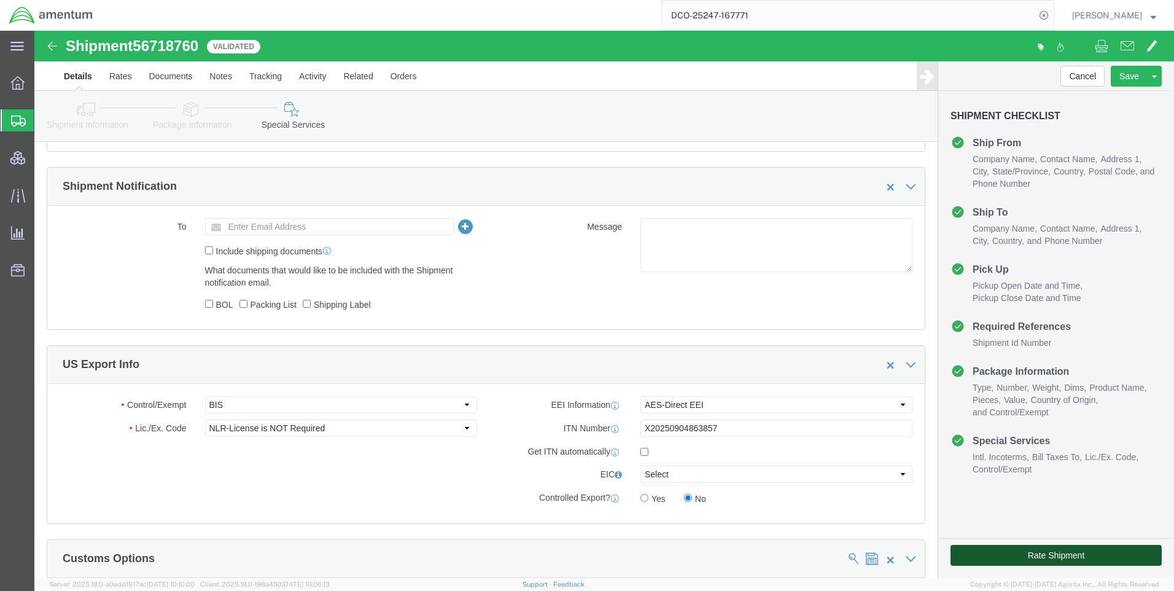
drag, startPoint x: 1013, startPoint y: 521, endPoint x: 1035, endPoint y: 546, distance: 32.6
click button "Rate Shipment"
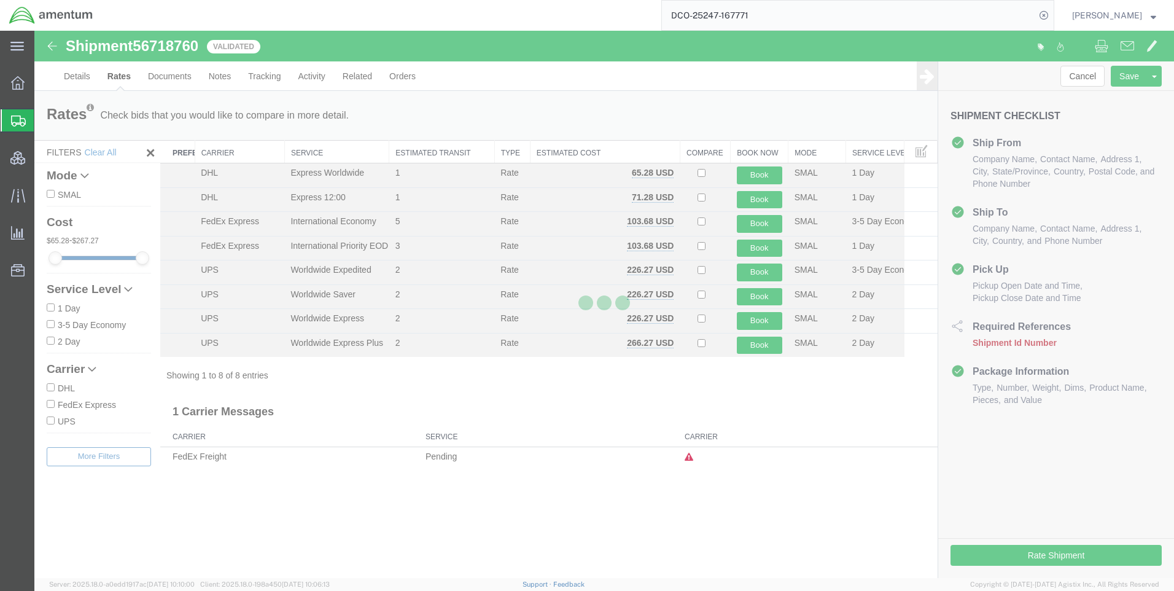
scroll to position [0, 0]
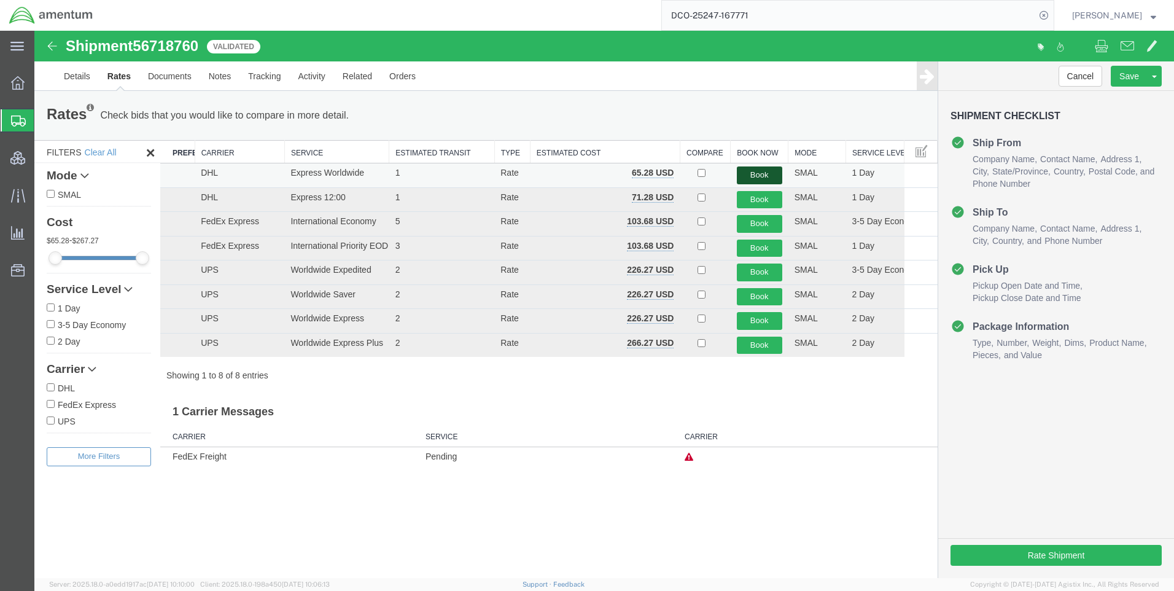
click at [769, 174] on button "Book" at bounding box center [759, 175] width 45 height 18
